Goal: Navigation & Orientation: Find specific page/section

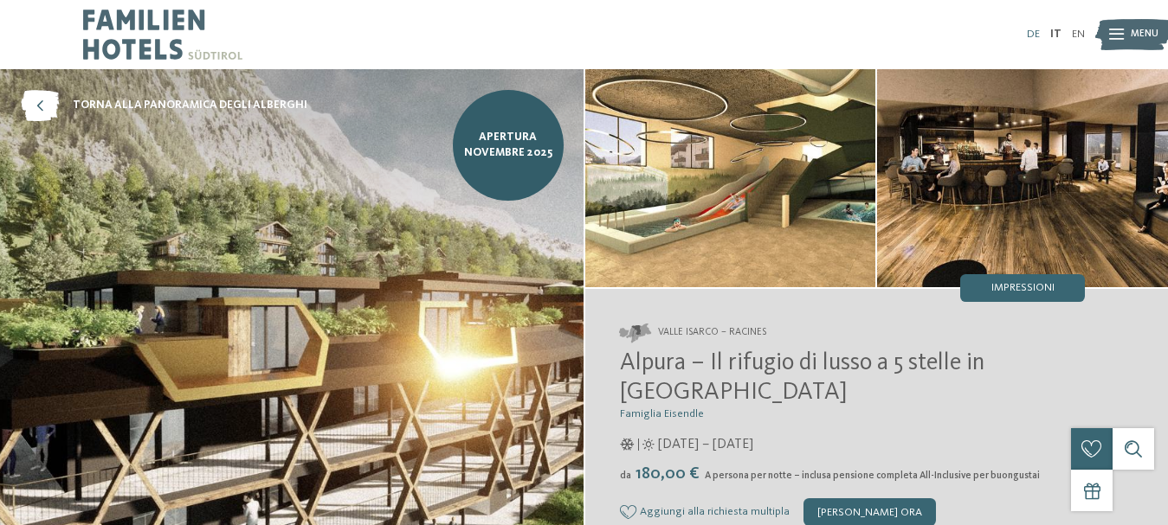
click at [1031, 29] on link "DE" at bounding box center [1032, 34] width 13 height 11
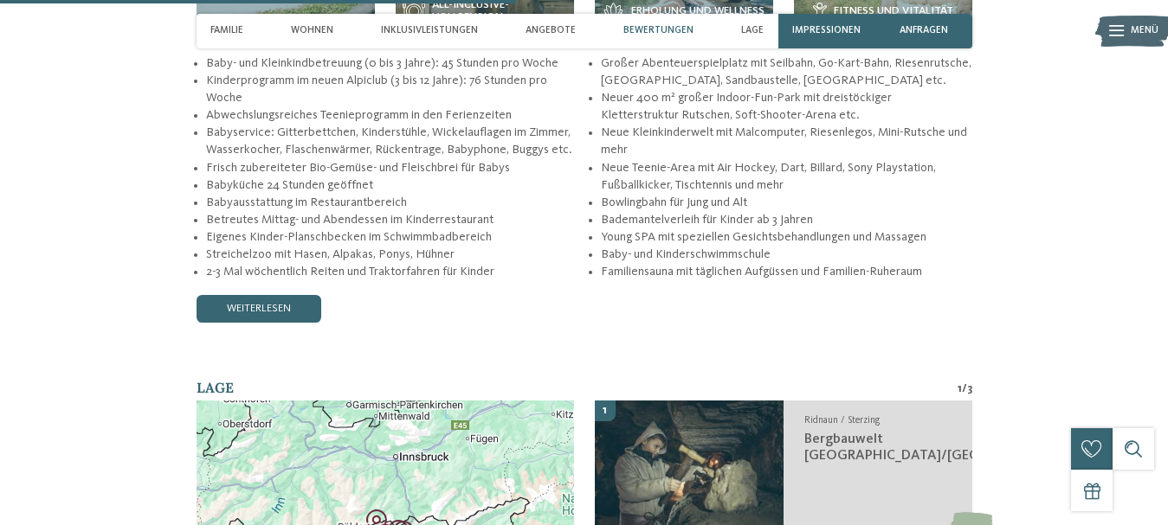
scroll to position [2337, 0]
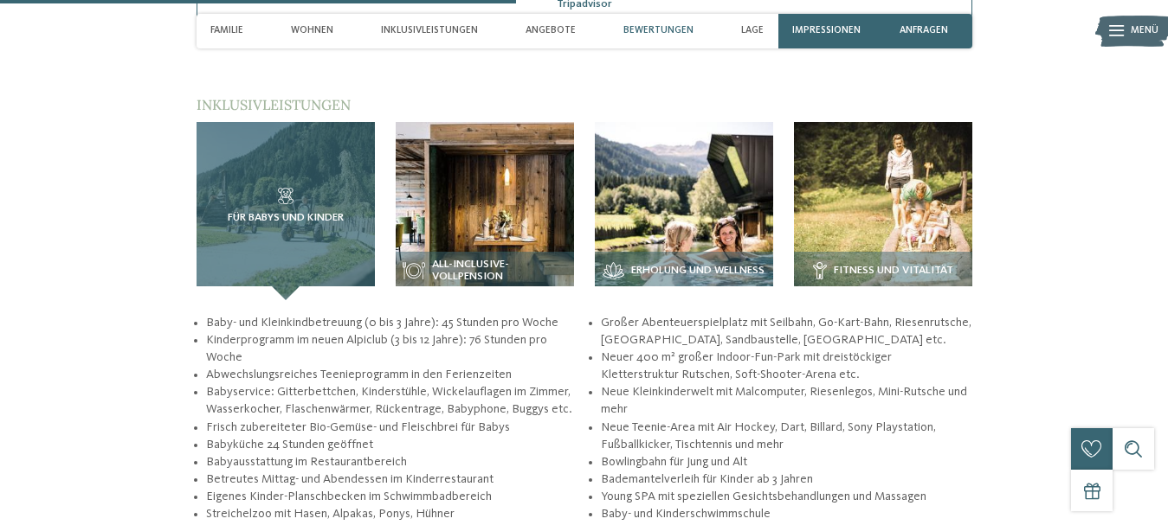
click at [267, 167] on div "Für Babys und Kinder" at bounding box center [285, 211] width 178 height 178
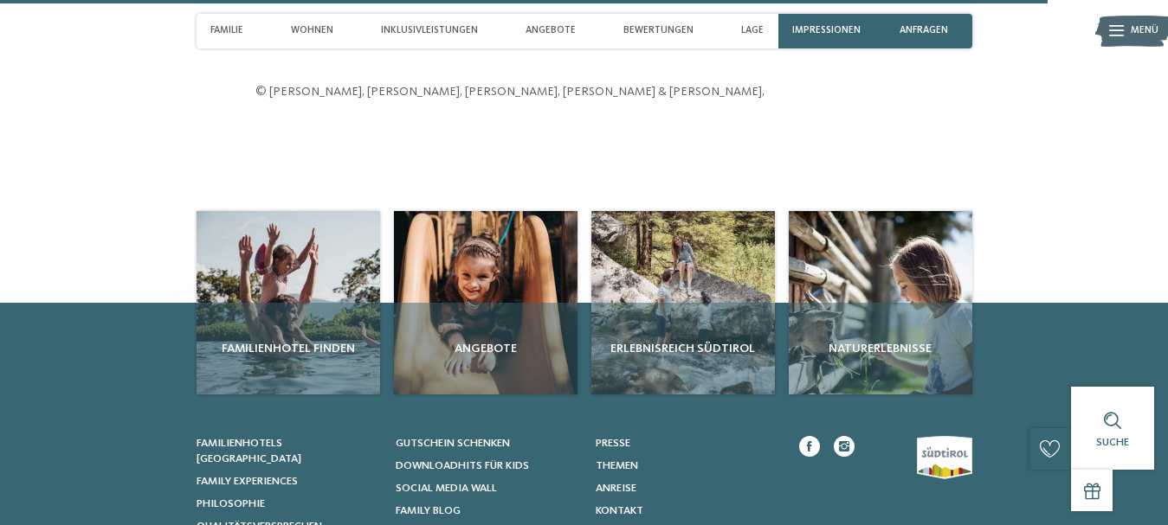
scroll to position [5280, 0]
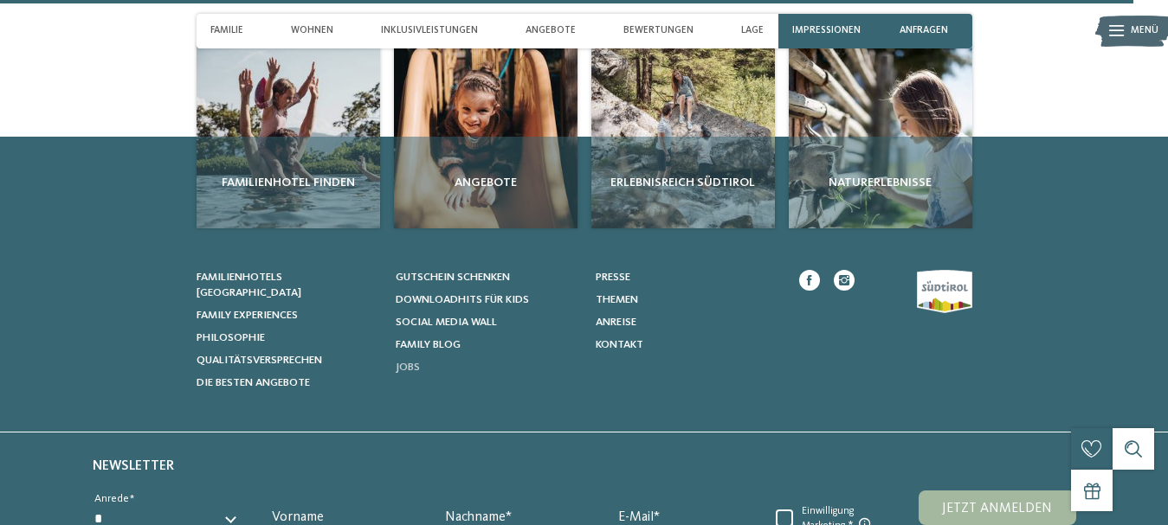
click at [407, 362] on span "Jobs" at bounding box center [408, 367] width 24 height 11
